Goal: Information Seeking & Learning: Learn about a topic

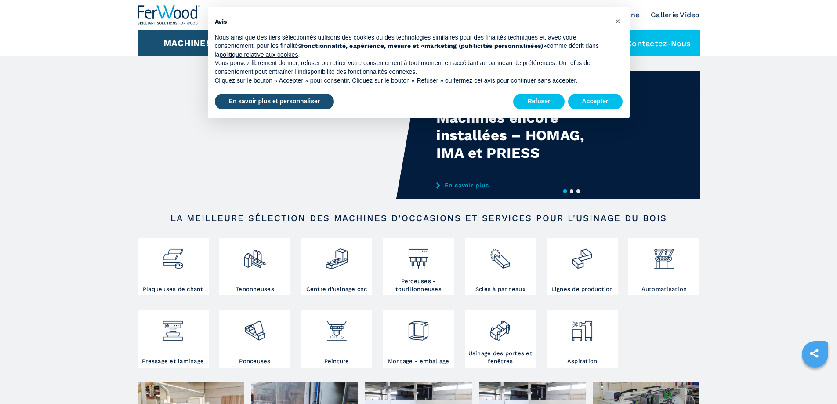
click at [285, 156] on video "Your browser does not support the video tag." at bounding box center [277, 134] width 281 height 127
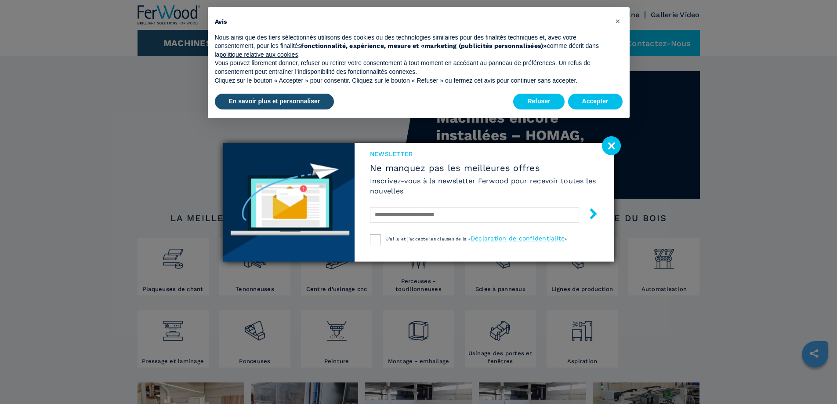
click at [610, 145] on image at bounding box center [611, 145] width 19 height 19
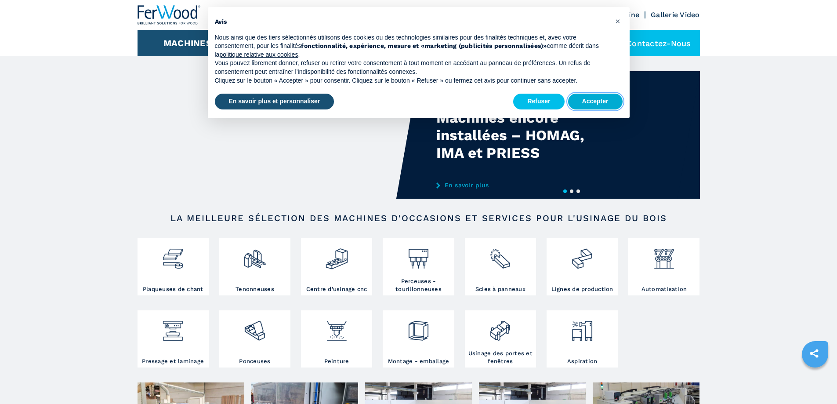
click at [603, 102] on button "Accepter" at bounding box center [595, 102] width 54 height 16
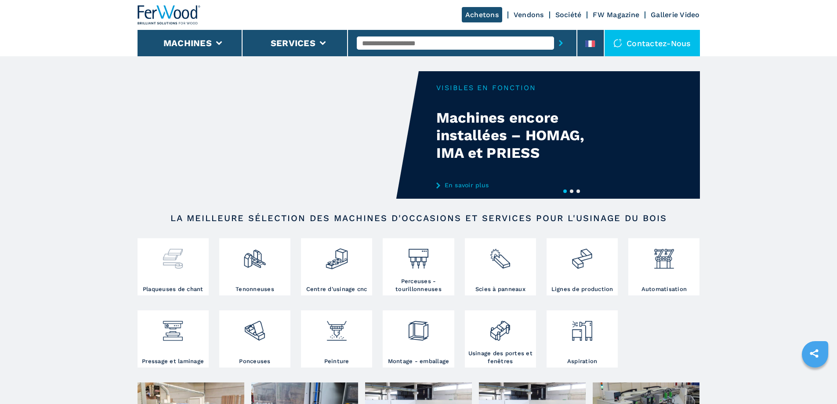
click at [185, 285] on div at bounding box center [173, 262] width 67 height 45
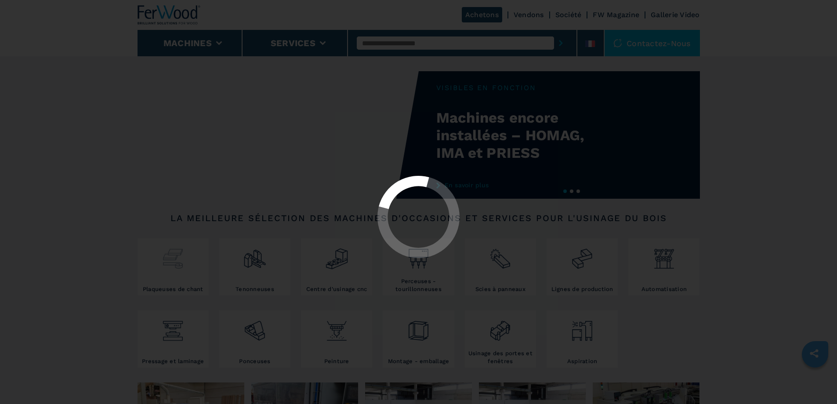
select select "**********"
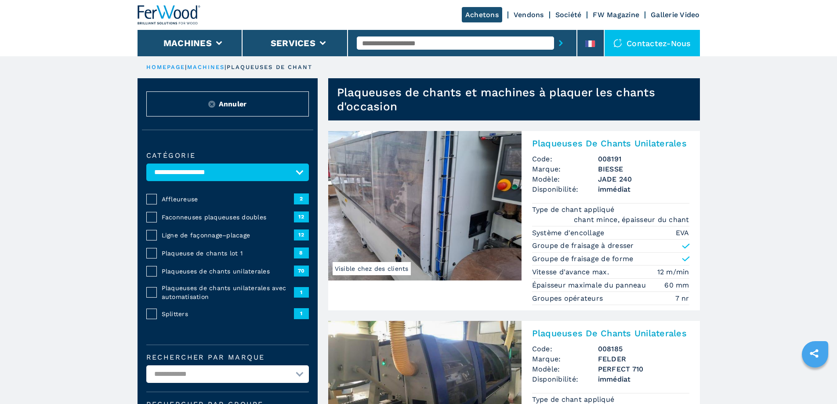
click at [297, 239] on span "12" at bounding box center [301, 234] width 15 height 11
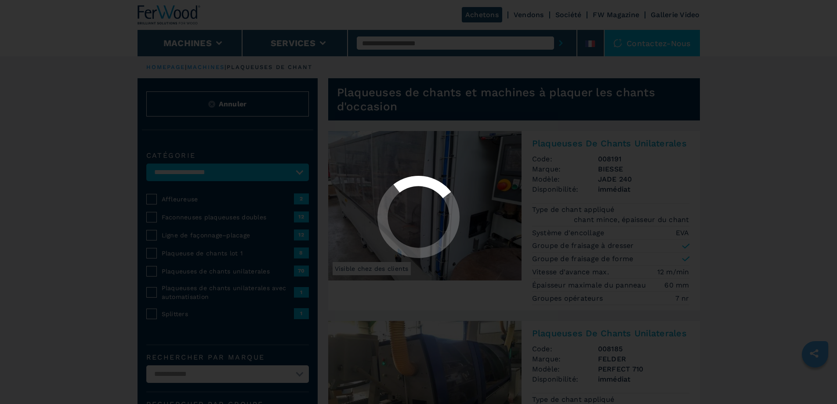
select select "**********"
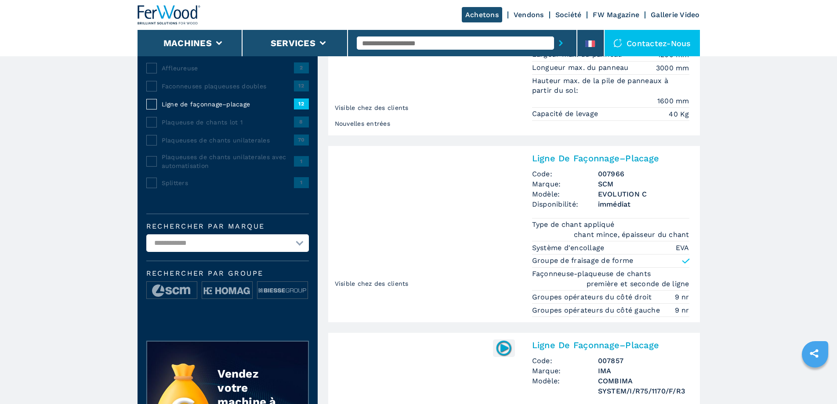
scroll to position [132, 0]
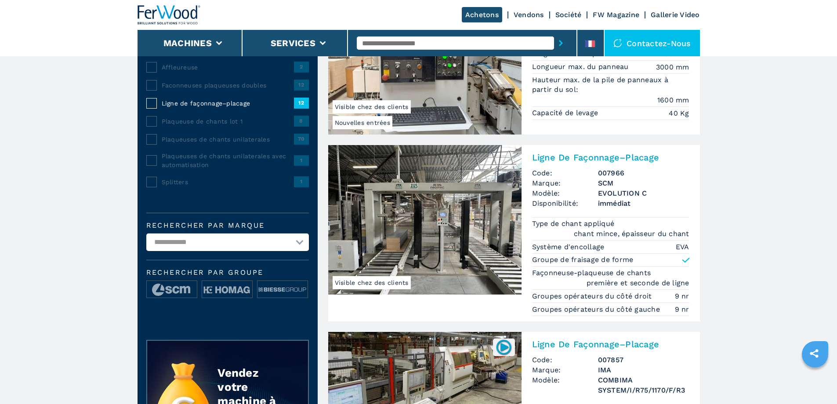
click at [447, 255] on img at bounding box center [424, 219] width 193 height 149
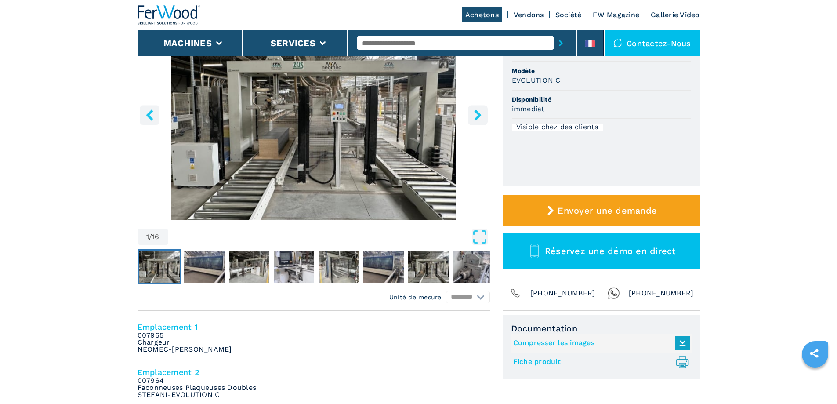
scroll to position [132, 0]
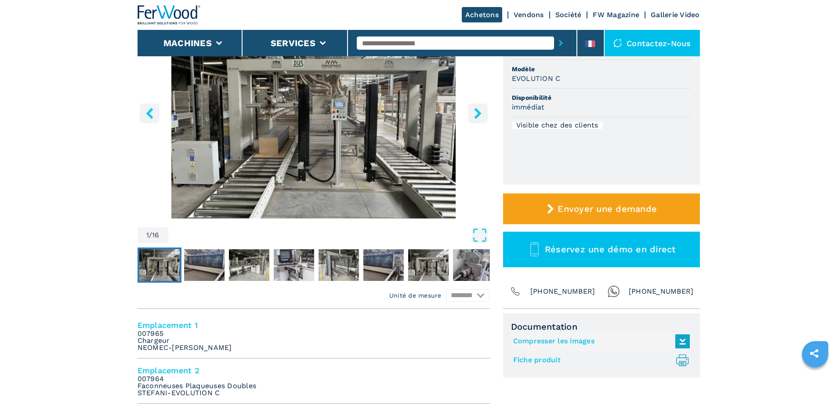
click at [476, 113] on icon "right-button" at bounding box center [477, 113] width 11 height 11
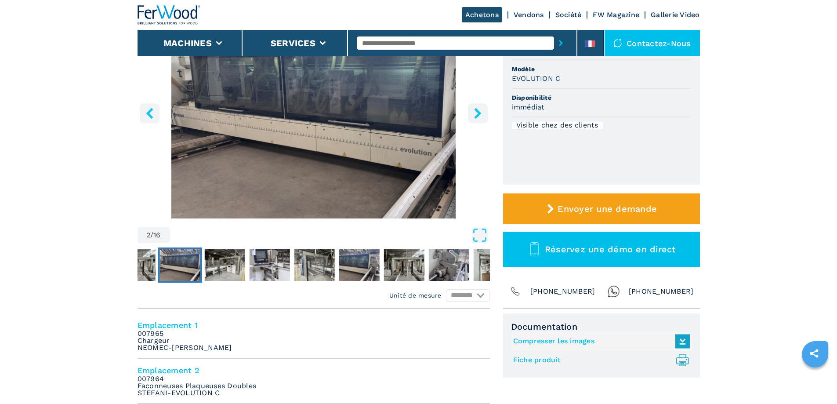
click at [476, 113] on icon "right-button" at bounding box center [477, 113] width 11 height 11
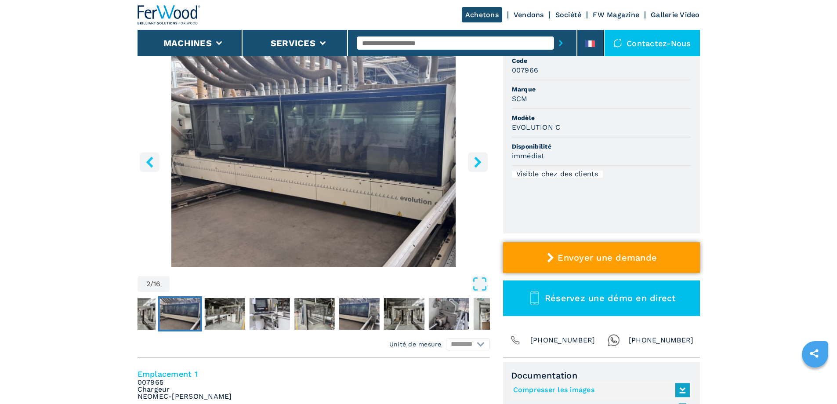
scroll to position [0, 0]
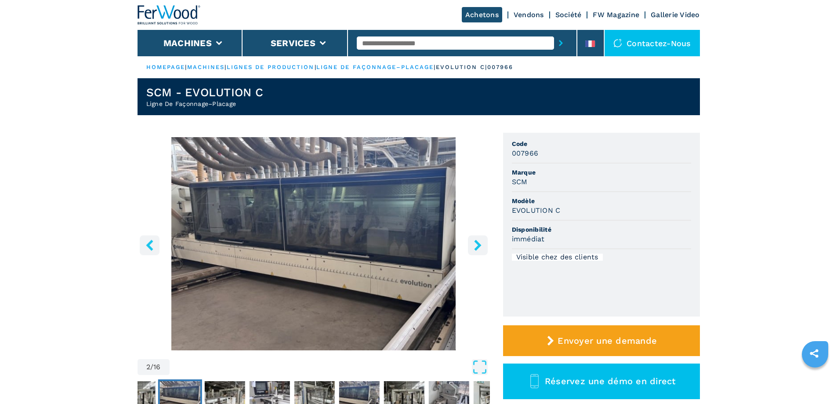
click at [476, 245] on icon "right-button" at bounding box center [477, 244] width 11 height 11
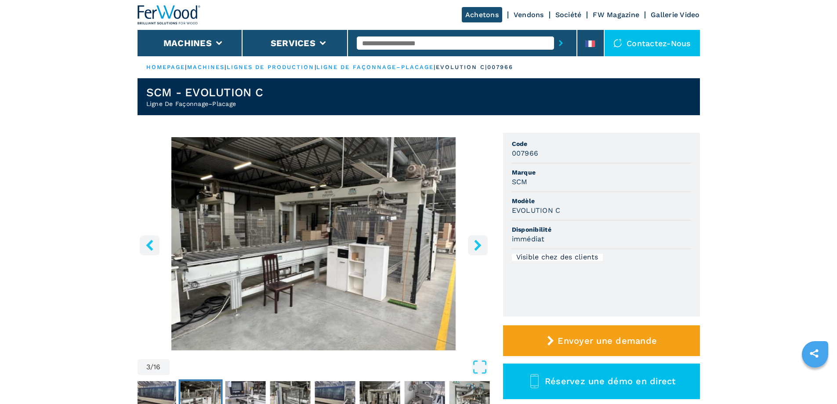
click at [476, 245] on icon "right-button" at bounding box center [477, 244] width 11 height 11
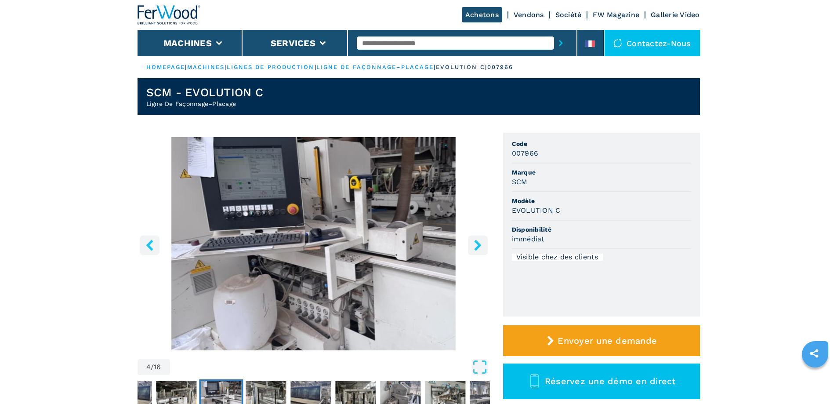
click at [476, 245] on icon "right-button" at bounding box center [477, 244] width 11 height 11
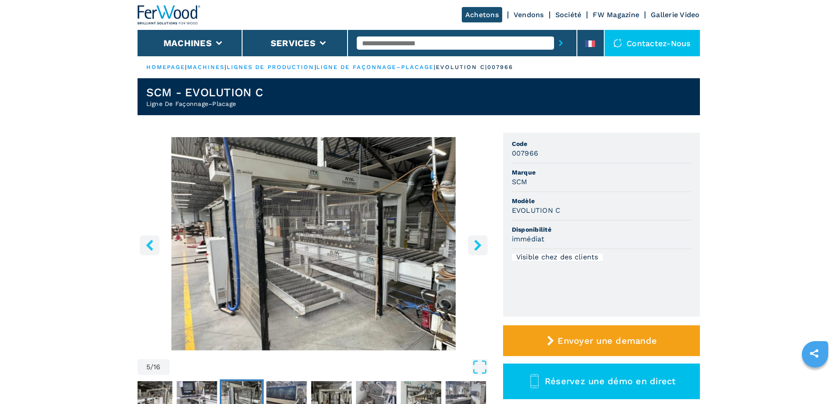
click at [476, 245] on icon "right-button" at bounding box center [477, 244] width 11 height 11
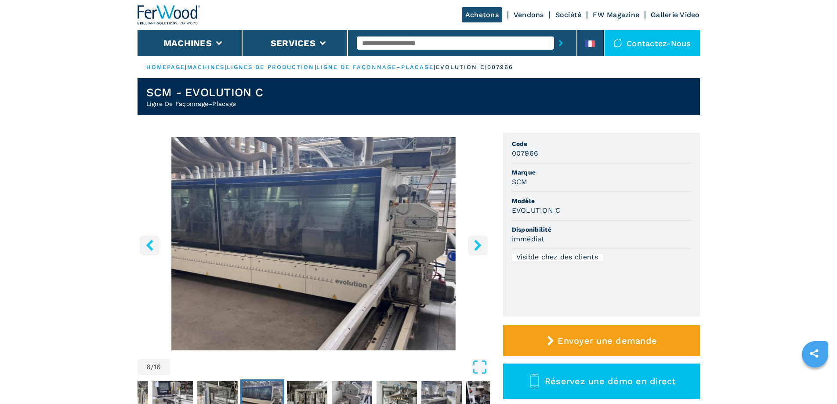
click at [476, 245] on icon "right-button" at bounding box center [477, 244] width 11 height 11
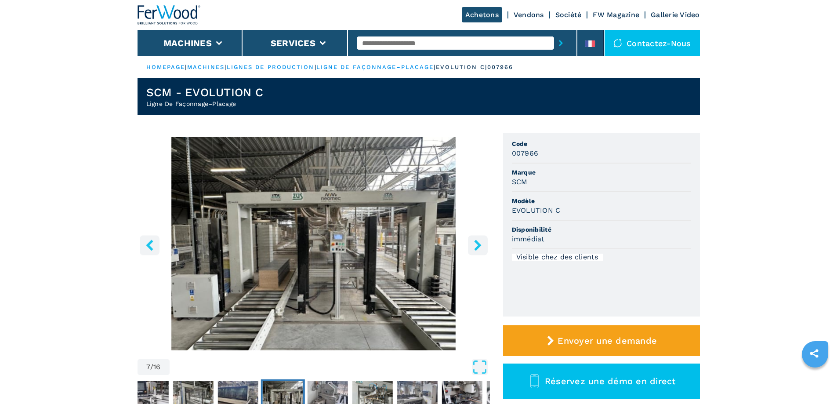
click at [476, 245] on icon "right-button" at bounding box center [477, 244] width 11 height 11
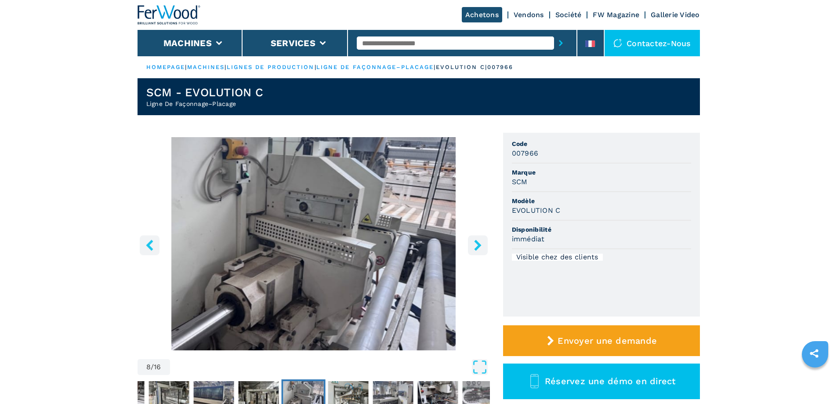
click at [476, 245] on icon "right-button" at bounding box center [477, 244] width 11 height 11
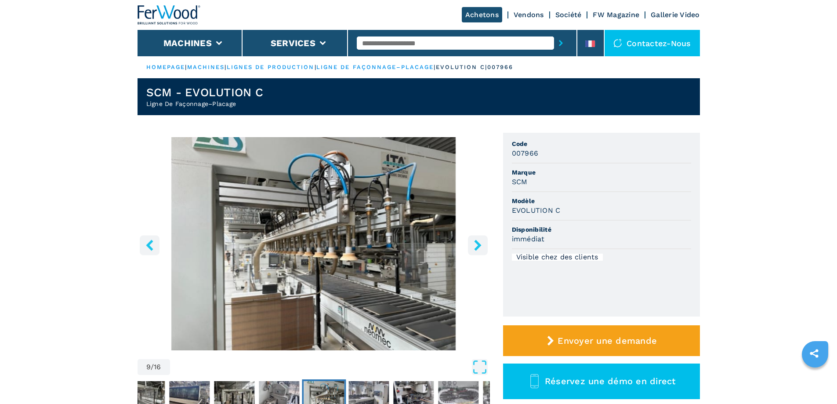
click at [476, 245] on icon "right-button" at bounding box center [477, 244] width 11 height 11
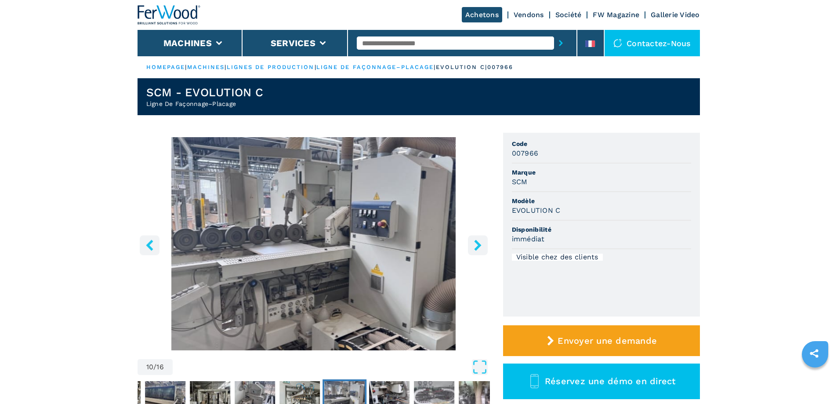
click at [151, 246] on icon "left-button" at bounding box center [149, 244] width 11 height 11
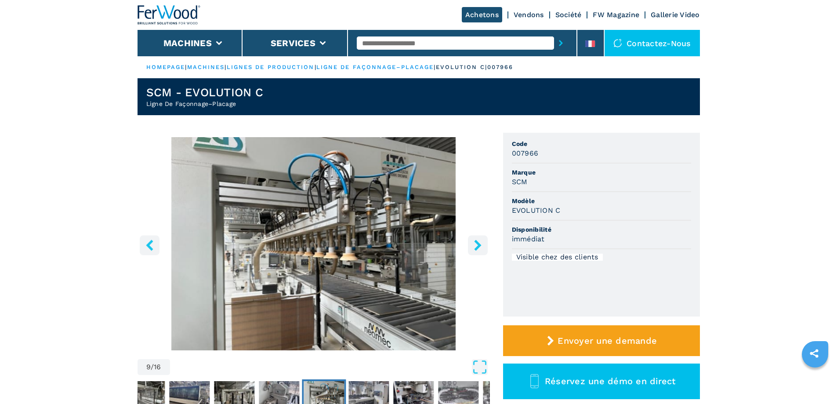
click at [479, 244] on icon "right-button" at bounding box center [477, 244] width 7 height 11
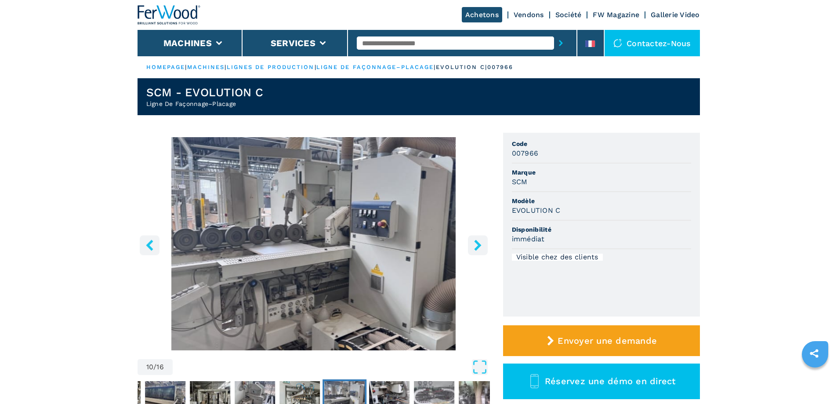
click at [479, 244] on icon "right-button" at bounding box center [477, 244] width 7 height 11
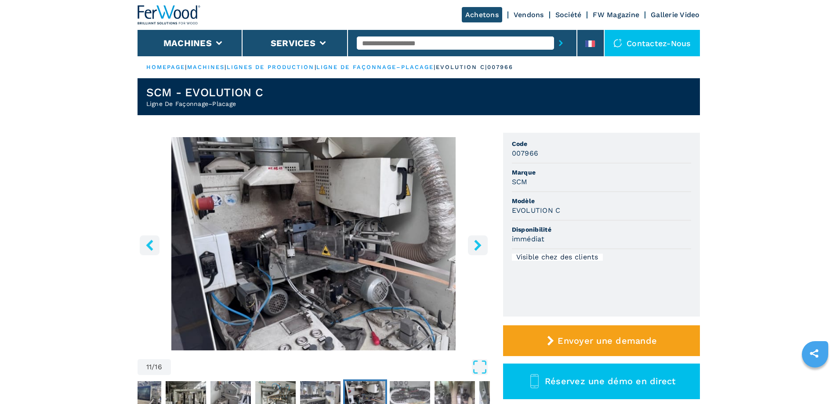
click at [479, 244] on icon "right-button" at bounding box center [477, 244] width 7 height 11
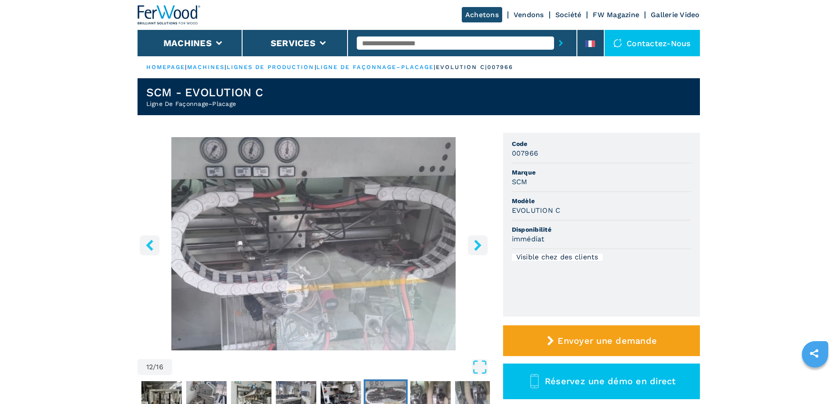
click at [479, 244] on icon "right-button" at bounding box center [477, 244] width 7 height 11
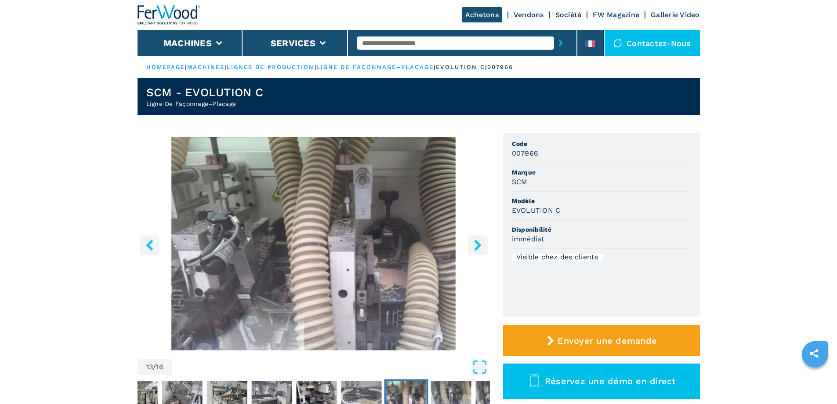
click at [479, 244] on icon "right-button" at bounding box center [477, 244] width 7 height 11
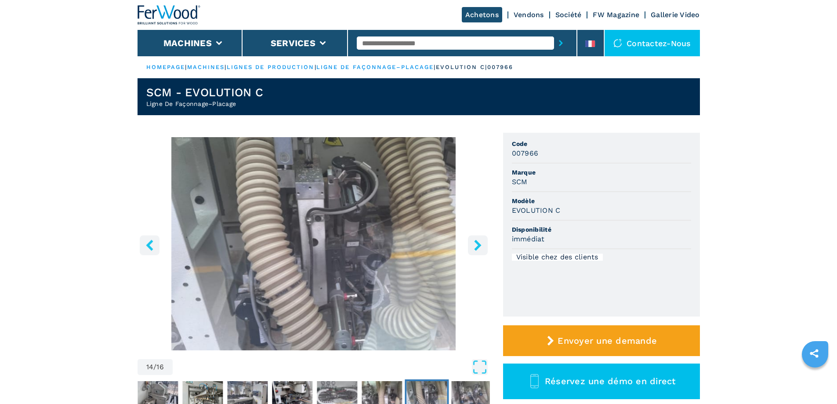
click at [479, 244] on icon "right-button" at bounding box center [477, 244] width 7 height 11
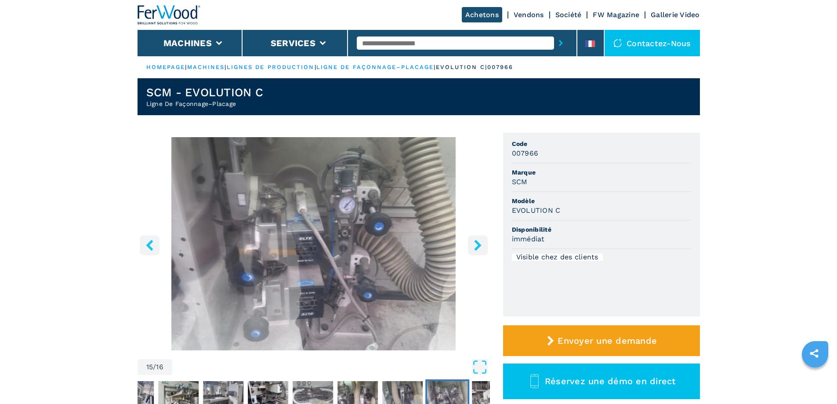
click at [479, 244] on icon "right-button" at bounding box center [477, 244] width 7 height 11
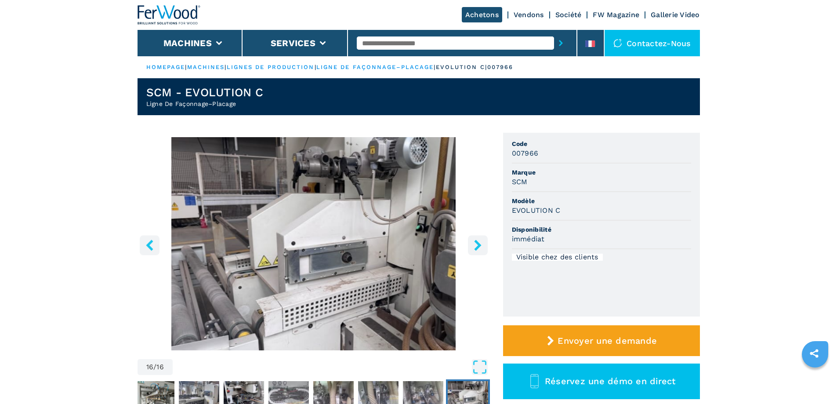
click at [479, 244] on icon "right-button" at bounding box center [477, 244] width 7 height 11
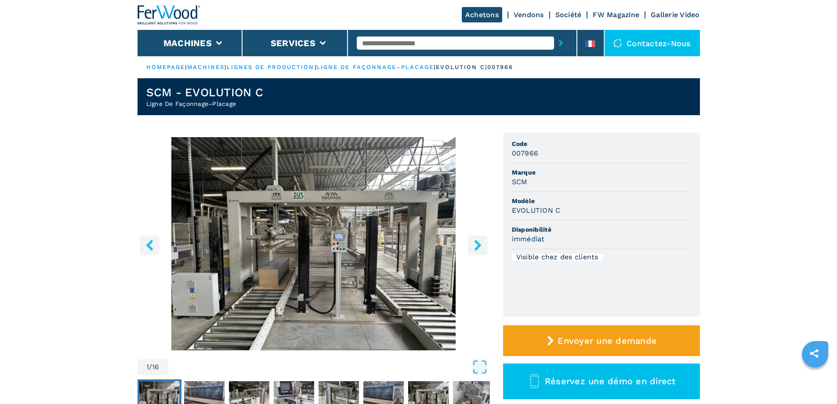
select select "**********"
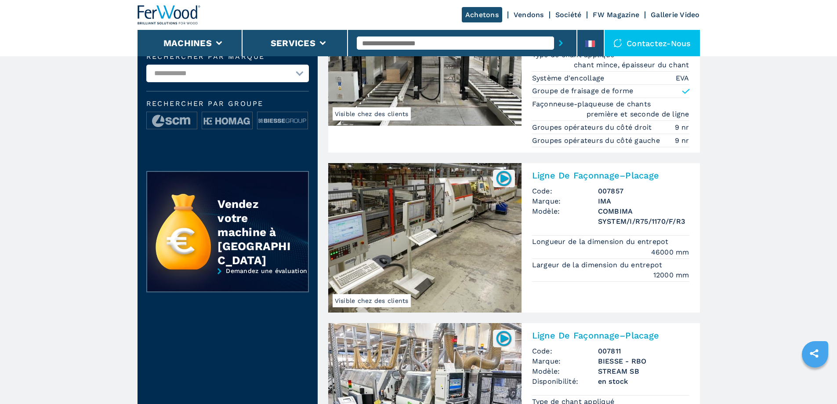
scroll to position [351, 0]
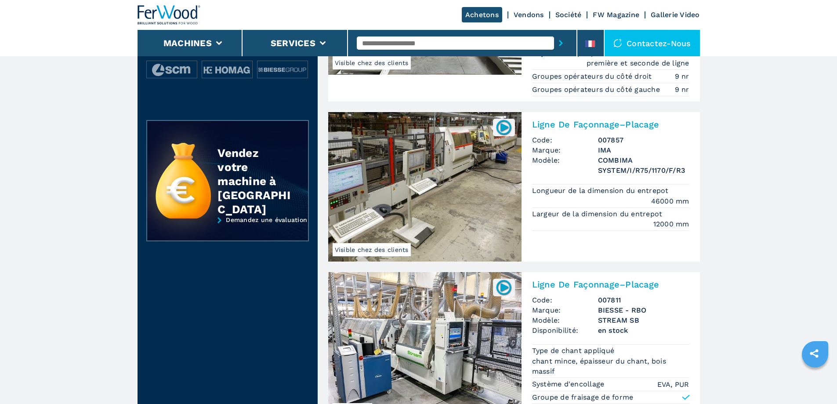
click at [422, 202] on img at bounding box center [424, 186] width 193 height 149
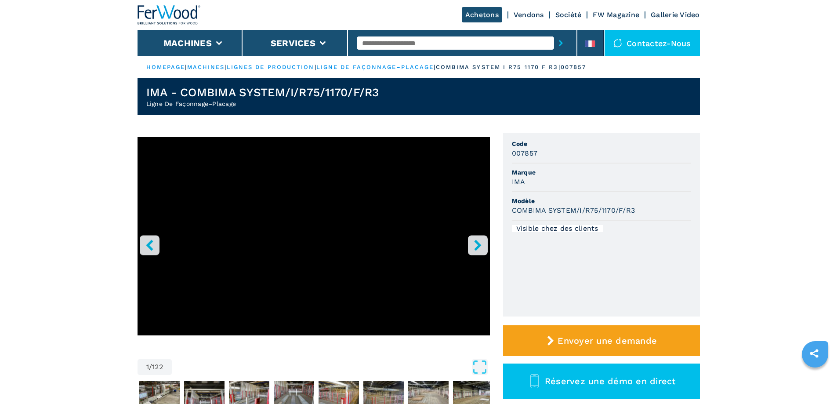
select select "**********"
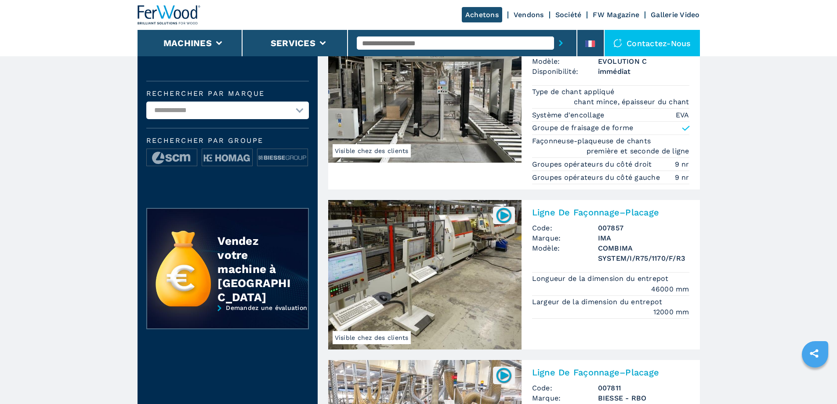
scroll to position [527, 0]
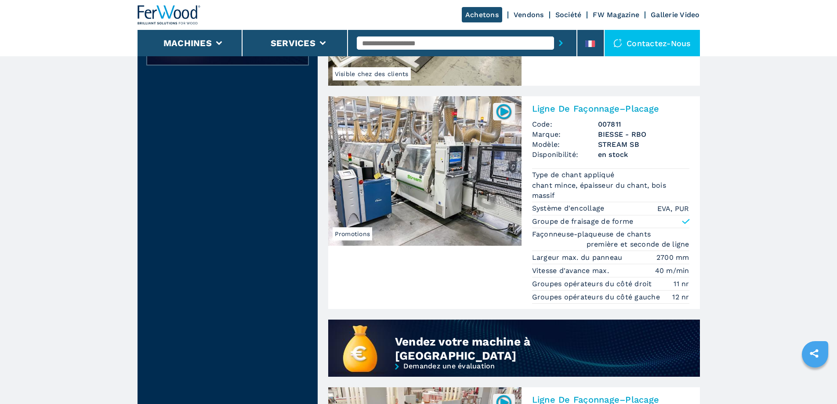
click at [427, 184] on img at bounding box center [424, 170] width 193 height 149
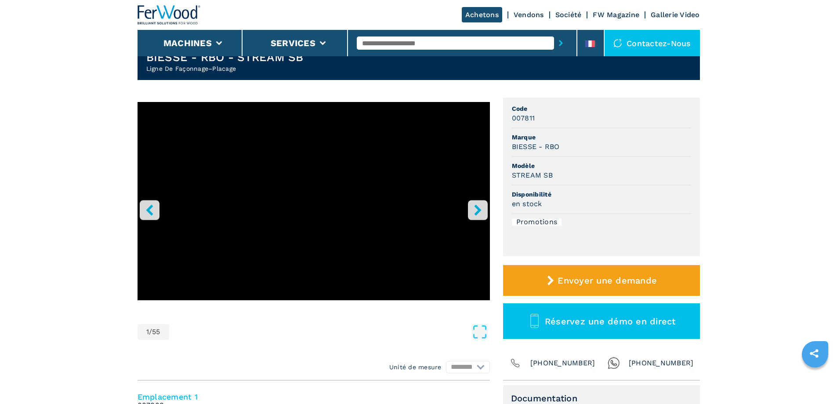
scroll to position [44, 0]
